Goal: Find specific page/section: Find specific page/section

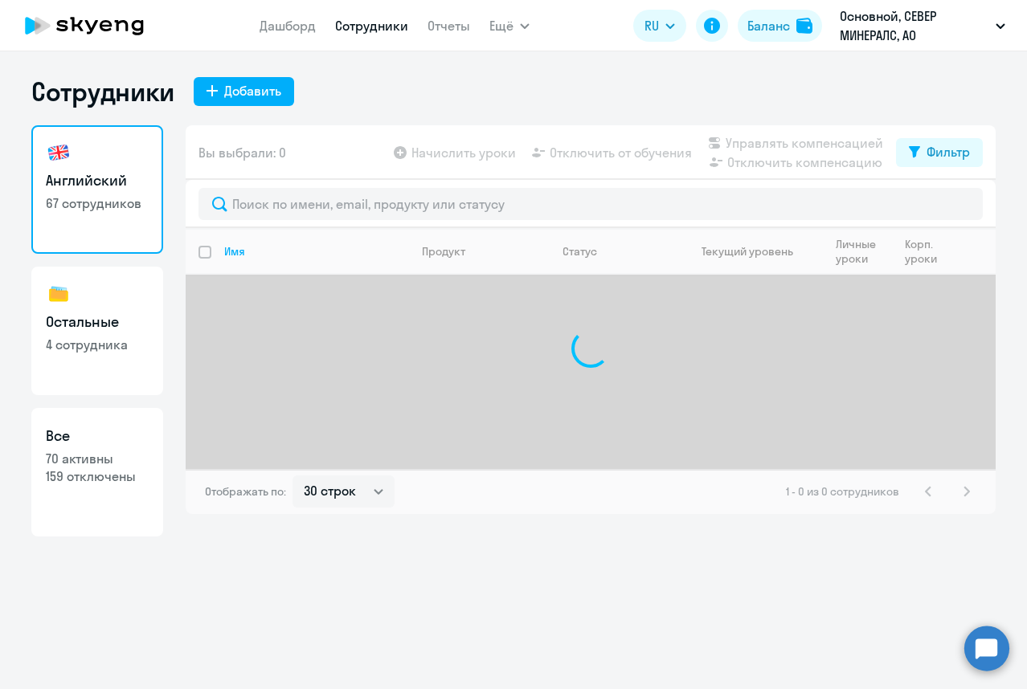
select select "30"
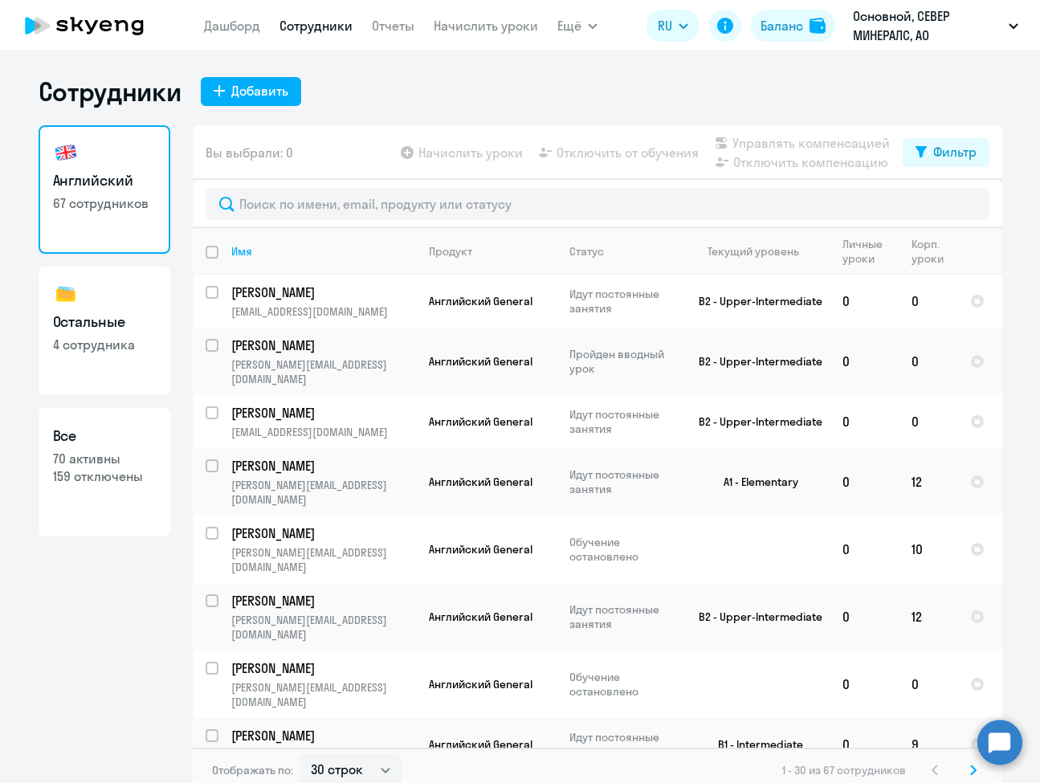
select select "30"
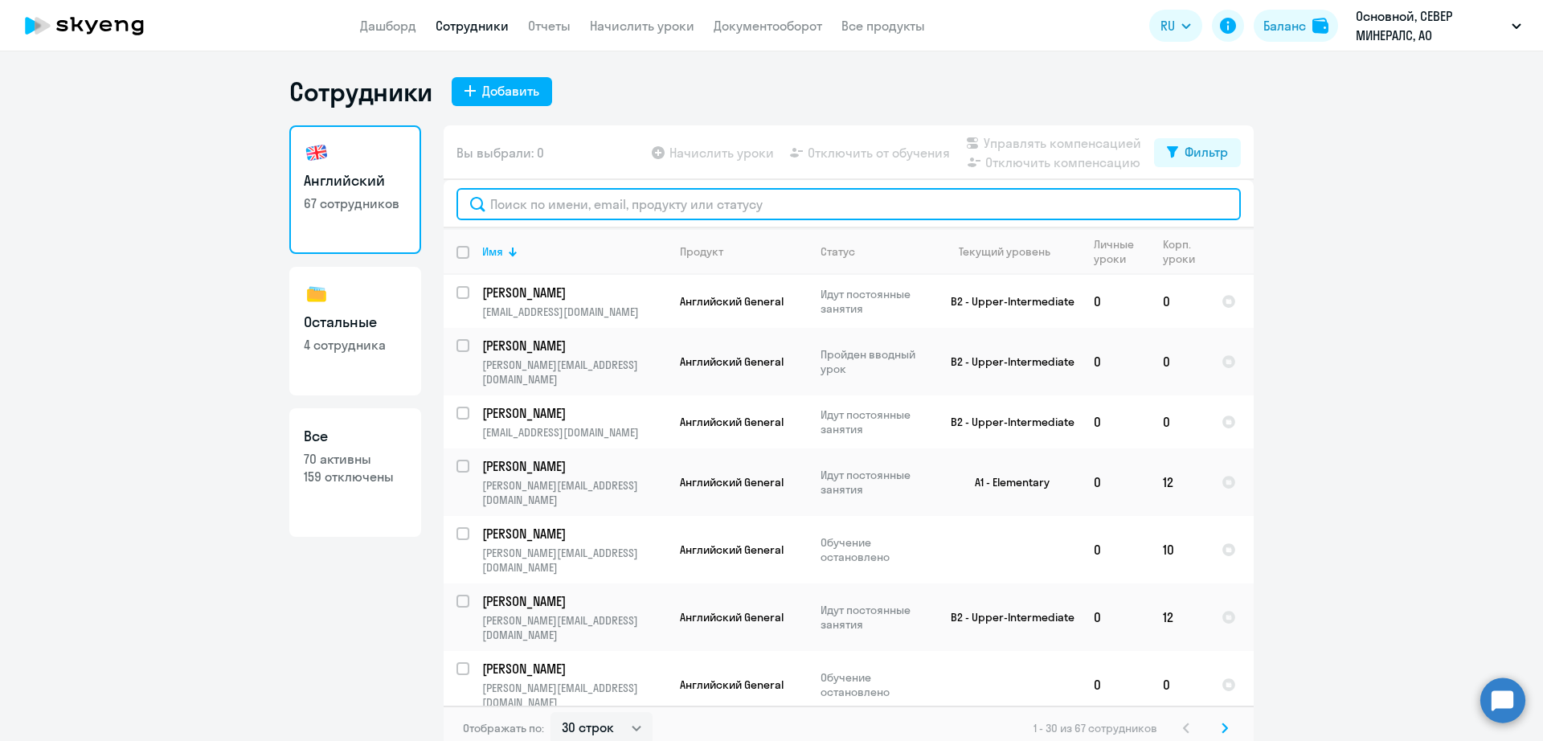
click at [542, 206] on input "text" at bounding box center [848, 204] width 784 height 32
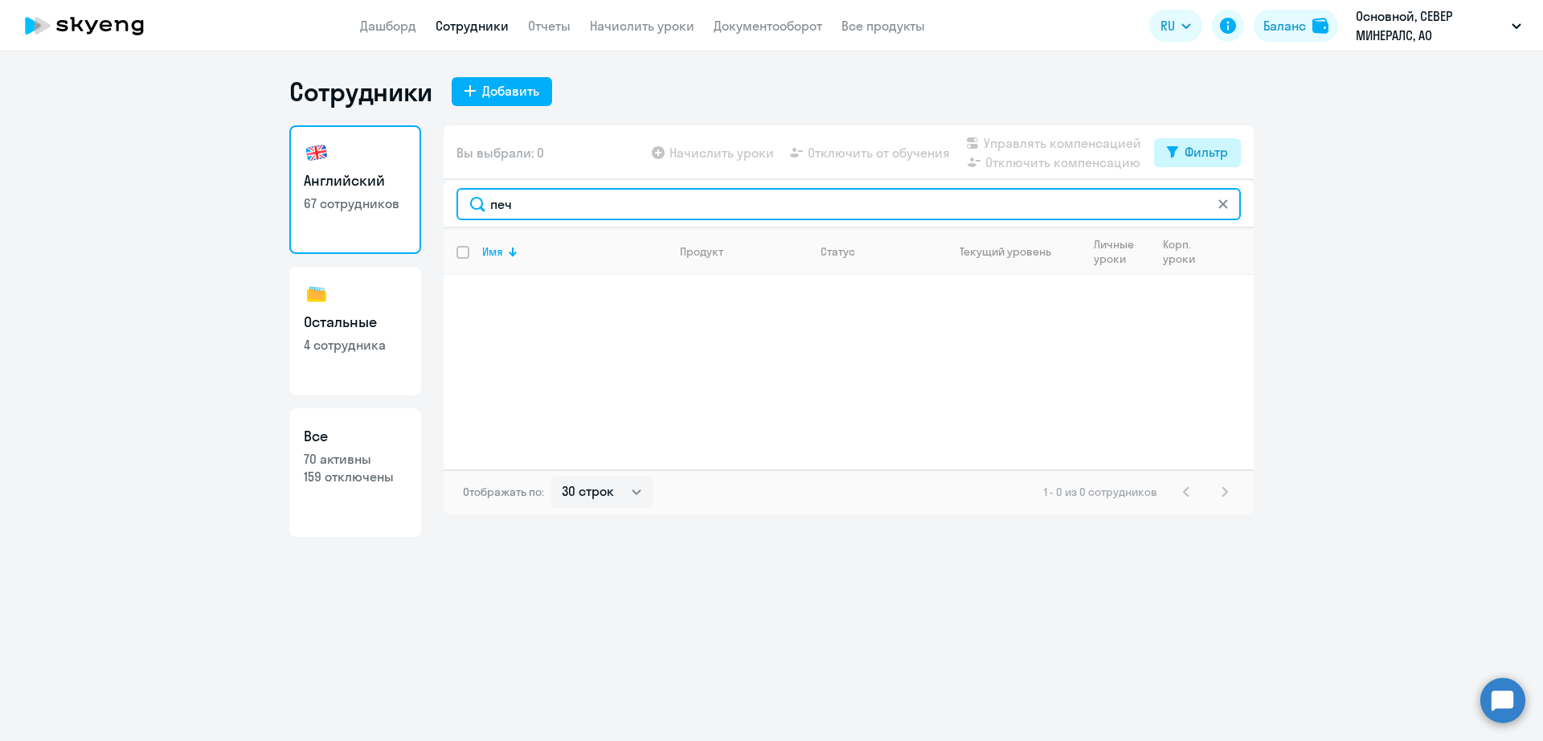
type input "печ"
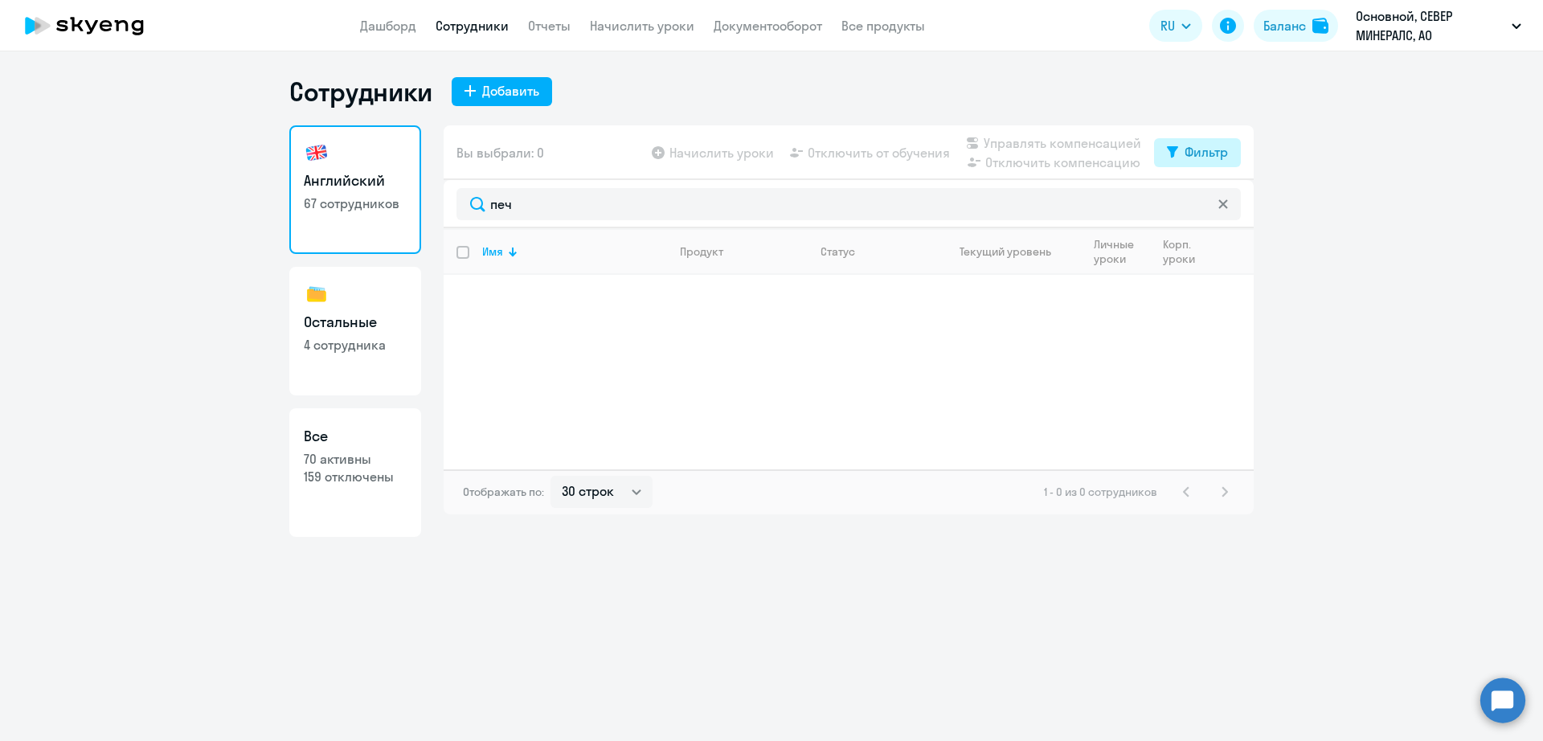
click at [1040, 150] on div "Фильтр" at bounding box center [1205, 151] width 43 height 19
click at [1040, 199] on span at bounding box center [1213, 205] width 27 height 16
click at [1040, 204] on input "checkbox" at bounding box center [1199, 204] width 1 height 1
checkbox input "true"
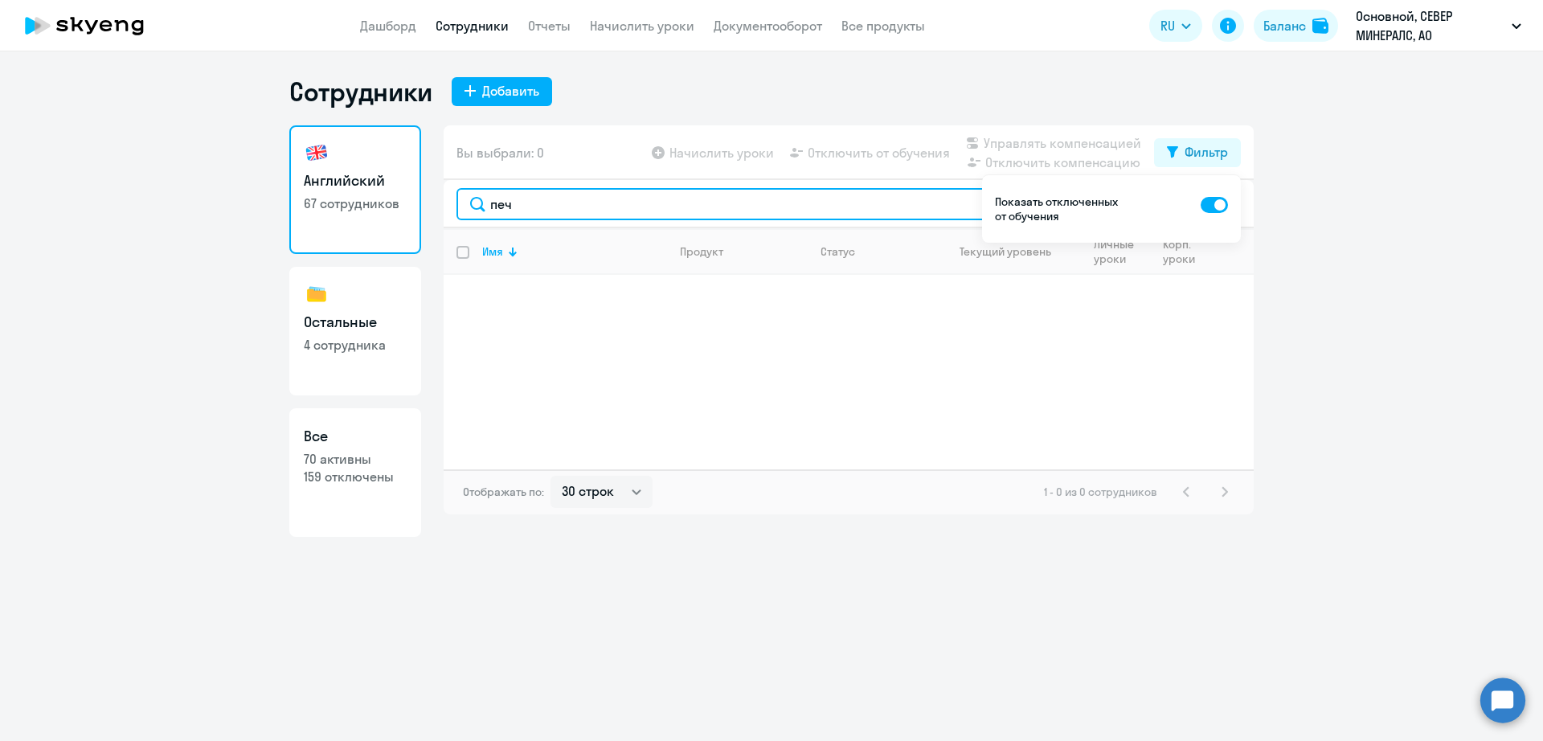
drag, startPoint x: 551, startPoint y: 210, endPoint x: 427, endPoint y: 209, distance: 123.7
click at [431, 210] on div "Английский 67 сотрудников Остальные 4 сотрудника Все 70 активны 159 отключены В…" at bounding box center [771, 330] width 964 height 411
type input "никуль"
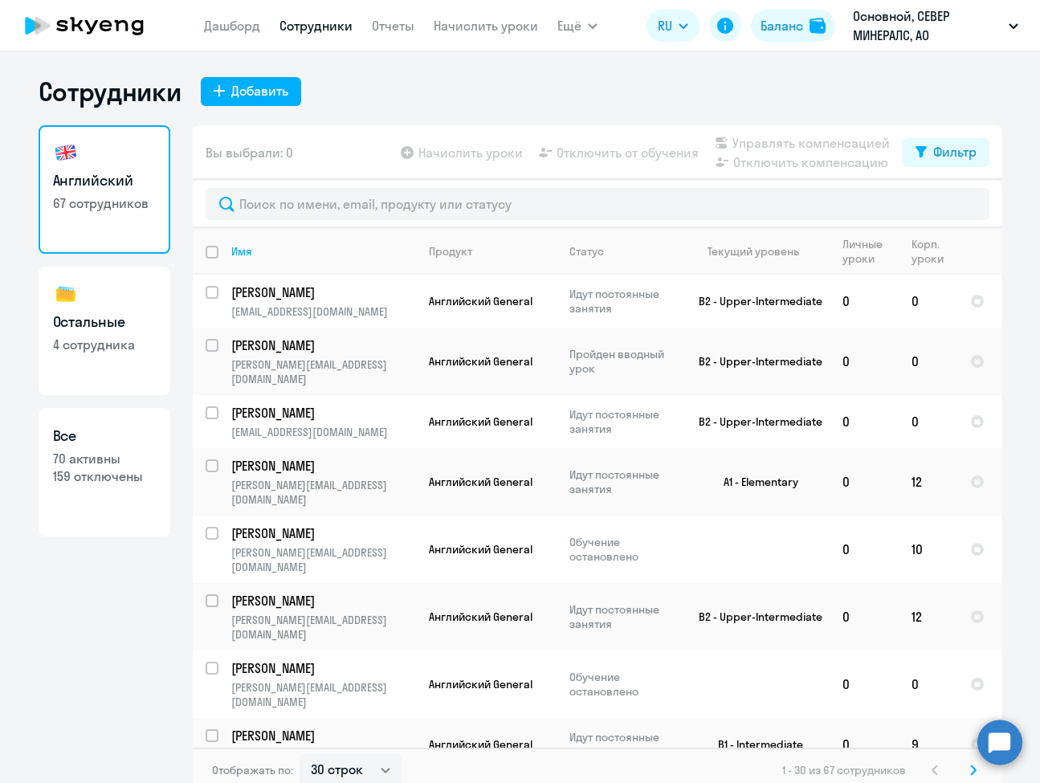
select select "30"
